Goal: Information Seeking & Learning: Find contact information

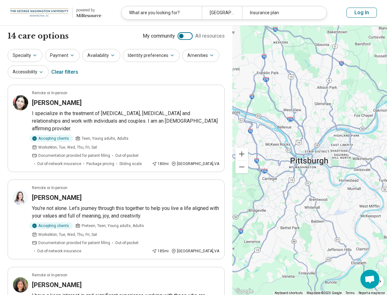
click at [189, 36] on div at bounding box center [184, 36] width 15 height 8
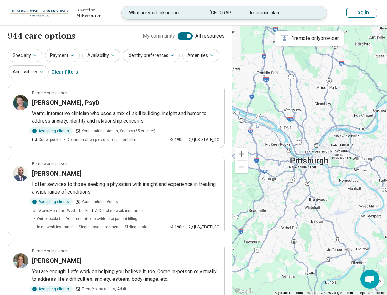
click at [222, 14] on div "[GEOGRAPHIC_DATA], [GEOGRAPHIC_DATA]" at bounding box center [222, 12] width 40 height 13
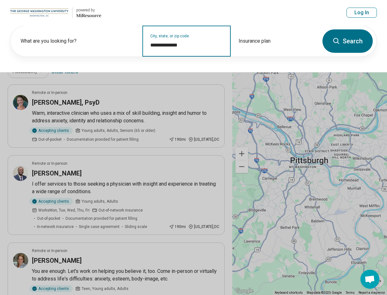
click at [191, 47] on input "**********" at bounding box center [186, 45] width 72 height 8
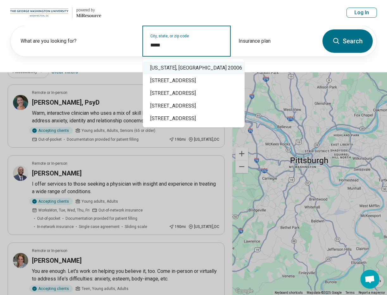
click at [168, 65] on div "[US_STATE], [GEOGRAPHIC_DATA] 20006" at bounding box center [194, 68] width 102 height 13
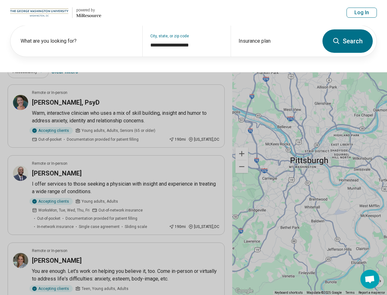
type input "**********"
click at [349, 34] on button "Search" at bounding box center [347, 40] width 50 height 23
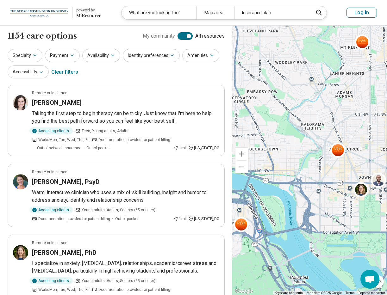
drag, startPoint x: 328, startPoint y: 93, endPoint x: 359, endPoint y: 211, distance: 121.7
click at [368, 232] on div "2" at bounding box center [309, 161] width 155 height 270
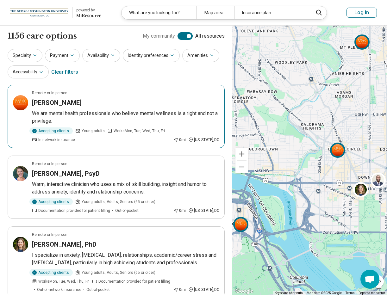
click at [146, 123] on p "We are mental health professionals who believe mental wellness is a right and n…" at bounding box center [125, 117] width 187 height 15
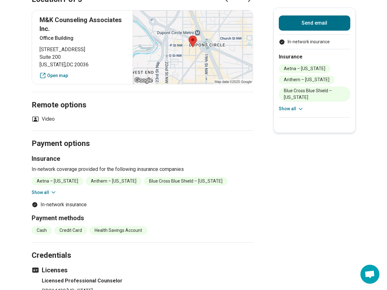
scroll to position [525, 0]
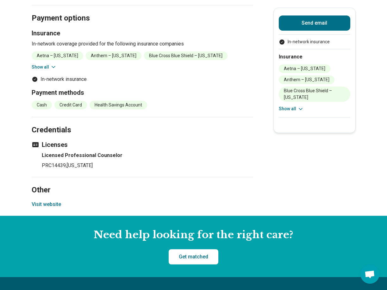
click at [51, 201] on button "Visit website" at bounding box center [46, 205] width 29 height 8
